Goal: Task Accomplishment & Management: Use online tool/utility

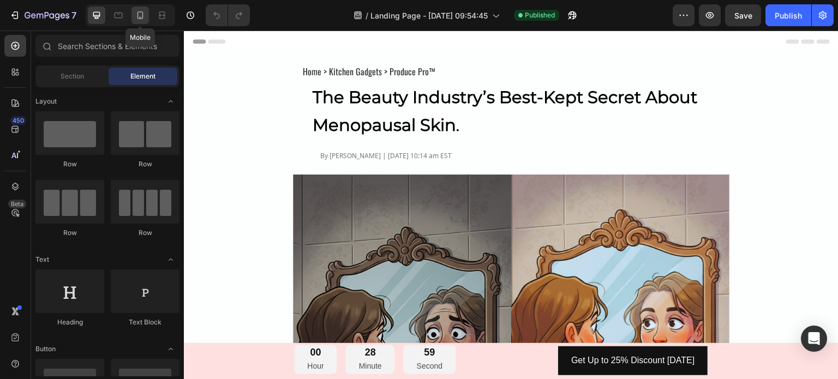
click at [145, 16] on icon at bounding box center [140, 15] width 11 height 11
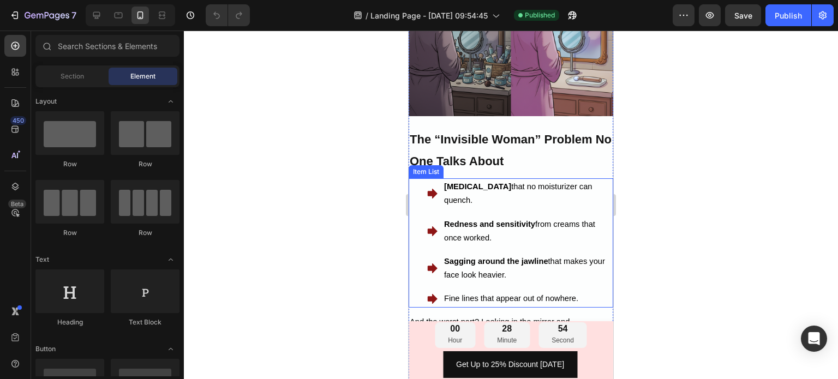
scroll to position [273, 0]
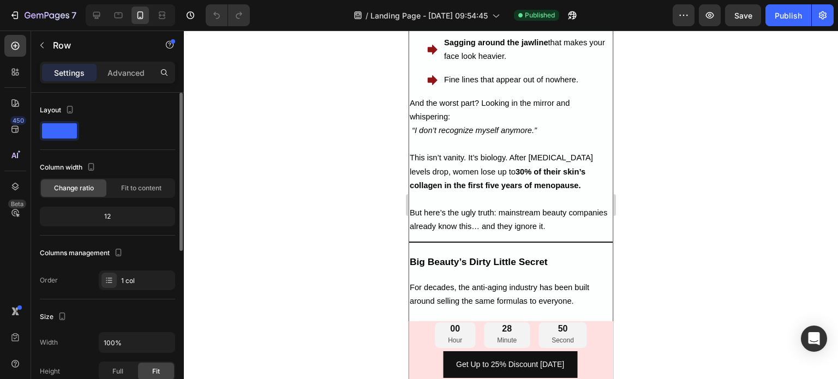
scroll to position [55, 0]
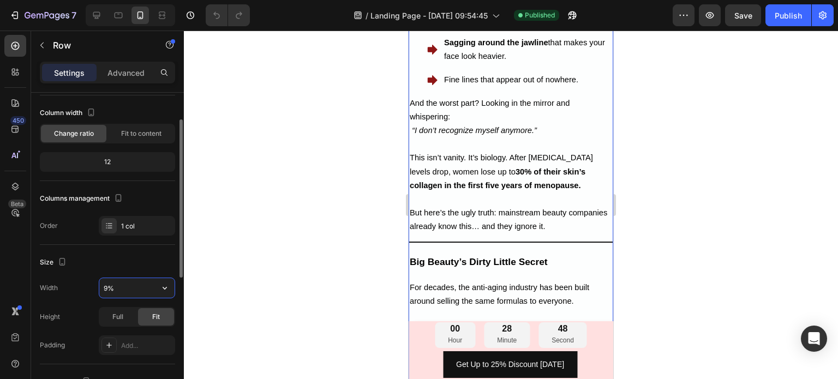
type input "98%"
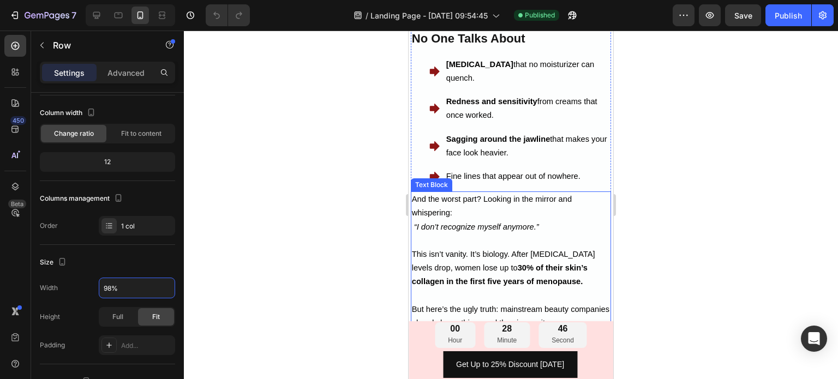
scroll to position [382, 0]
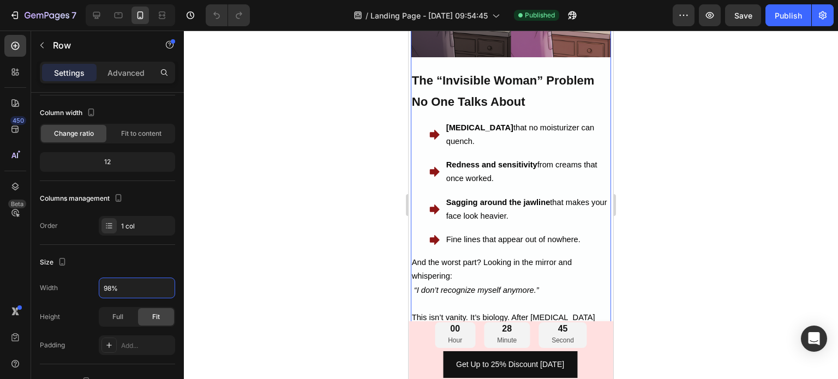
click at [347, 241] on div at bounding box center [511, 205] width 655 height 349
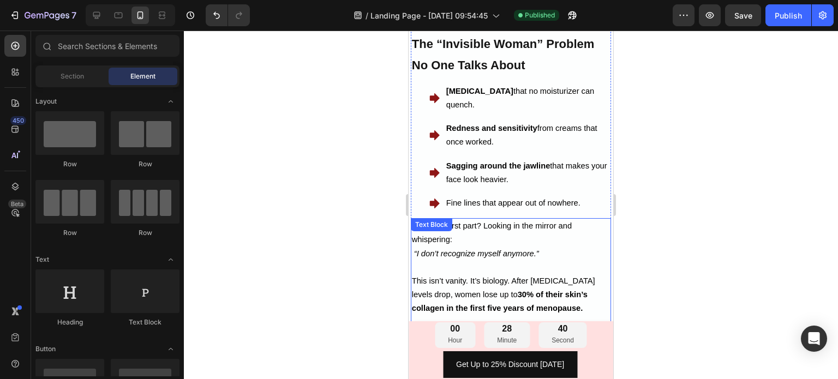
scroll to position [273, 0]
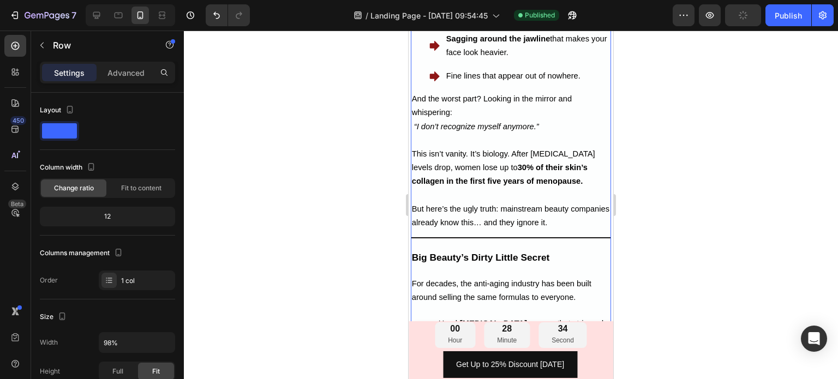
scroll to position [655, 0]
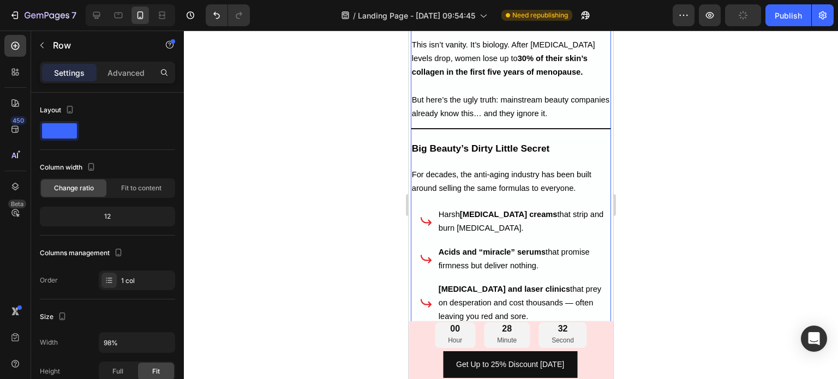
click at [648, 198] on div at bounding box center [511, 205] width 655 height 349
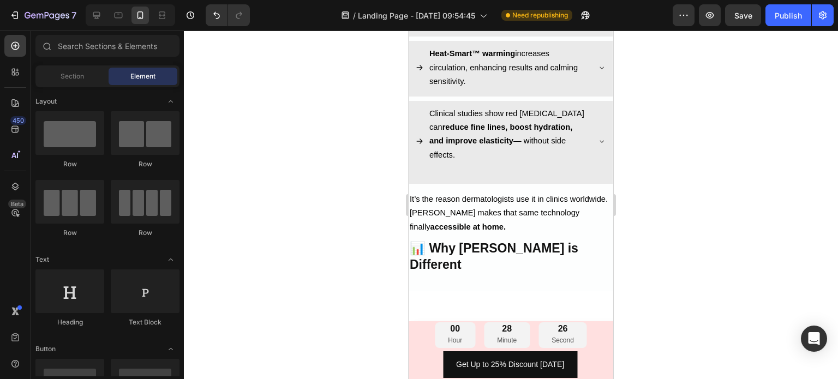
scroll to position [2074, 0]
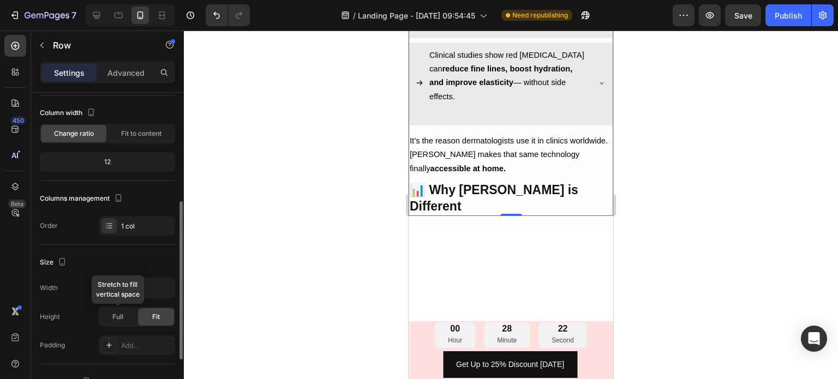
scroll to position [0, 0]
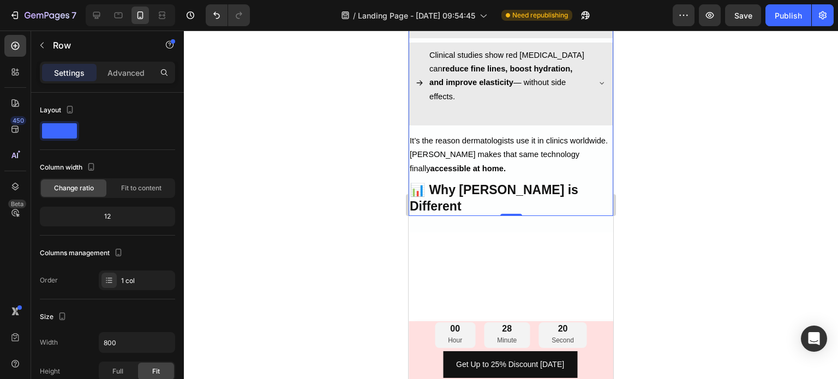
click at [54, 44] on p "Row" at bounding box center [99, 45] width 93 height 13
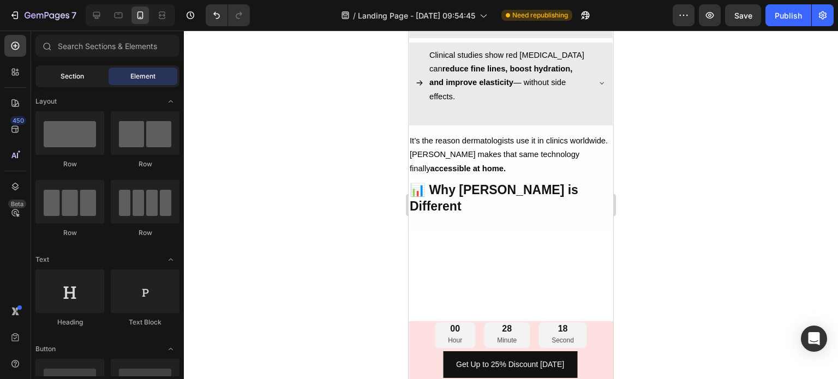
click at [72, 79] on span "Section" at bounding box center [72, 77] width 23 height 10
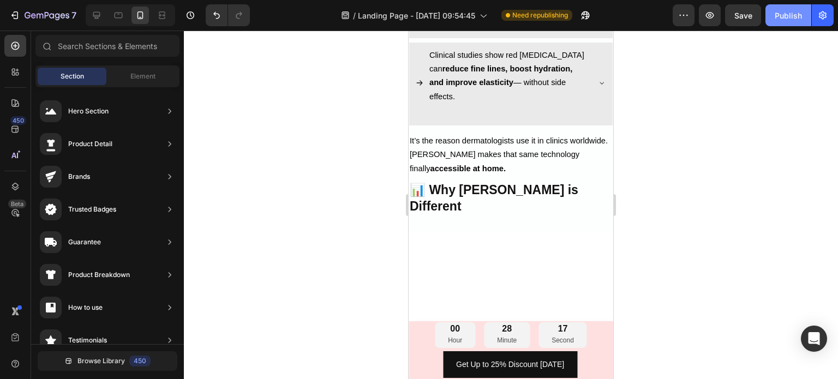
click at [789, 18] on div "Publish" at bounding box center [788, 15] width 27 height 11
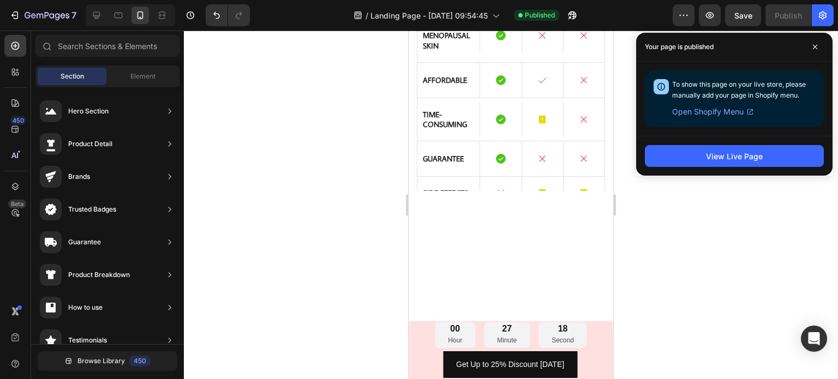
scroll to position [2402, 0]
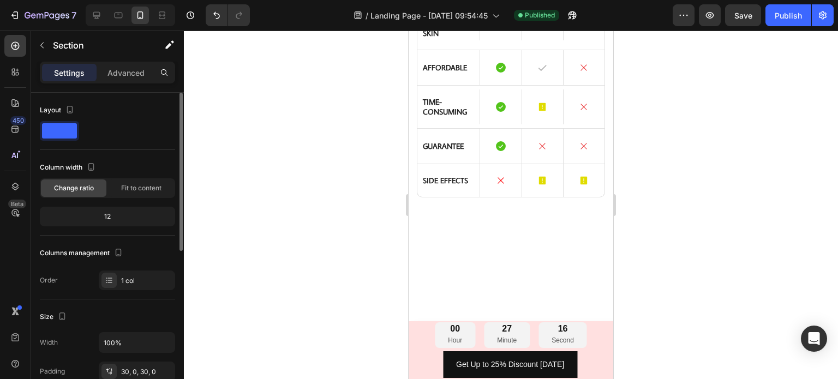
scroll to position [55, 0]
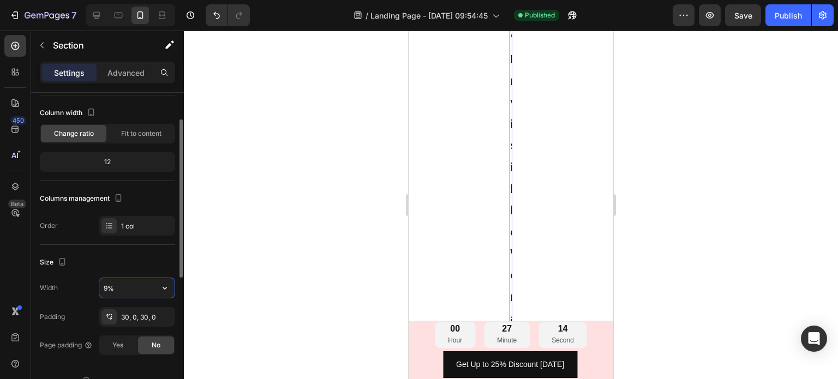
type input "98%"
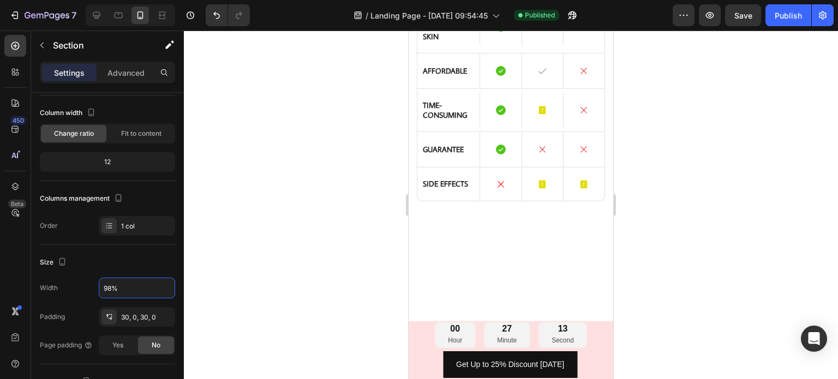
click at [262, 185] on div at bounding box center [511, 205] width 655 height 349
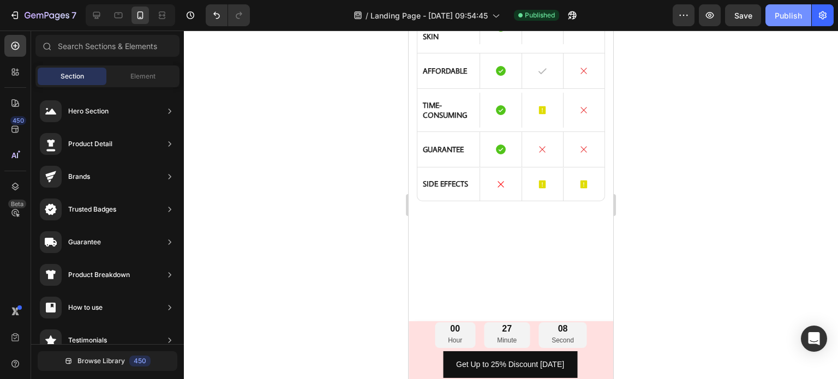
click at [791, 22] on button "Publish" at bounding box center [789, 15] width 46 height 22
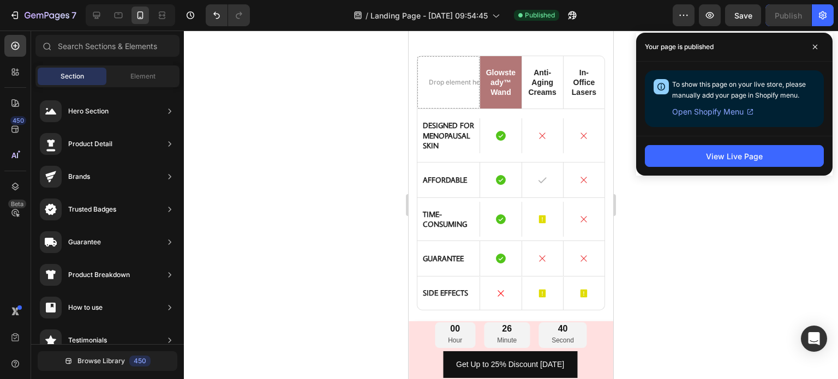
scroll to position [2456, 0]
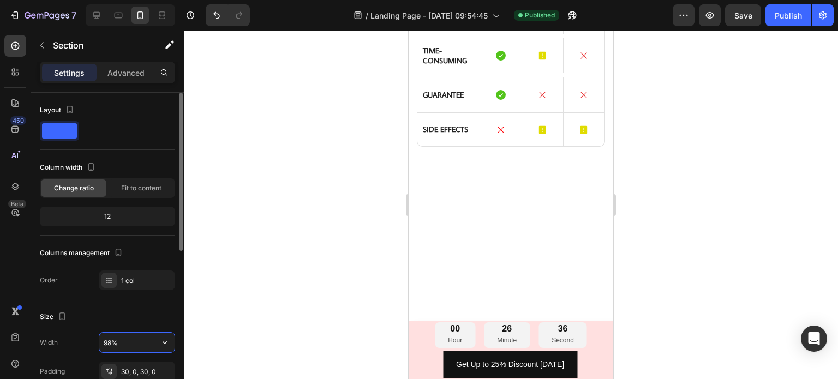
click at [112, 341] on input "98%" at bounding box center [136, 343] width 75 height 20
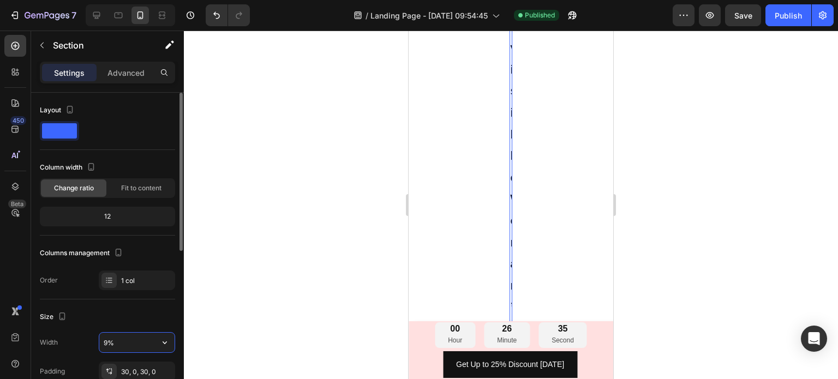
type input "95%"
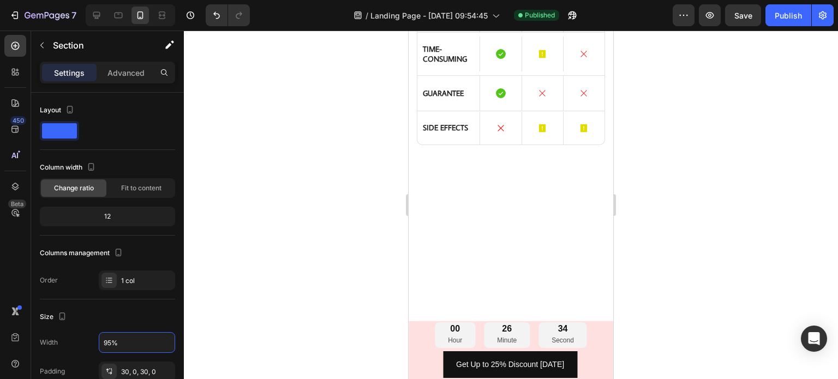
click at [782, 88] on div at bounding box center [511, 205] width 655 height 349
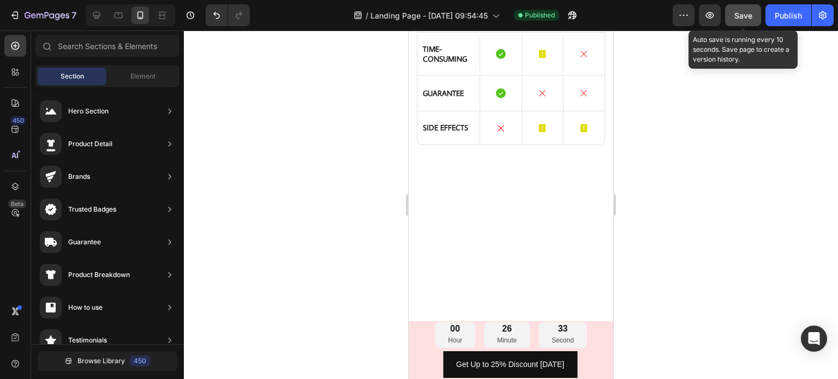
click at [747, 25] on button "Save" at bounding box center [743, 15] width 36 height 22
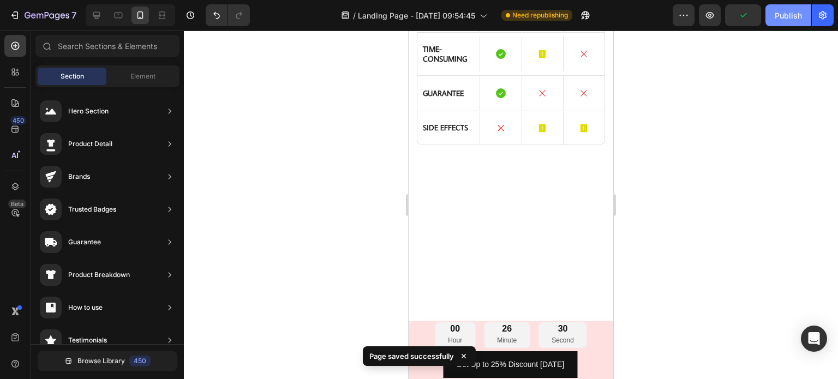
click at [799, 19] on div "Publish" at bounding box center [788, 15] width 27 height 11
